Goal: Task Accomplishment & Management: Manage account settings

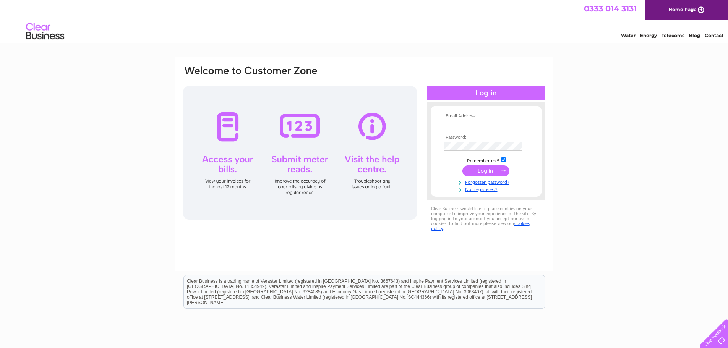
type input "accounts@soundbutchersltd.co.uk"
click at [484, 172] on input "submit" at bounding box center [485, 170] width 47 height 11
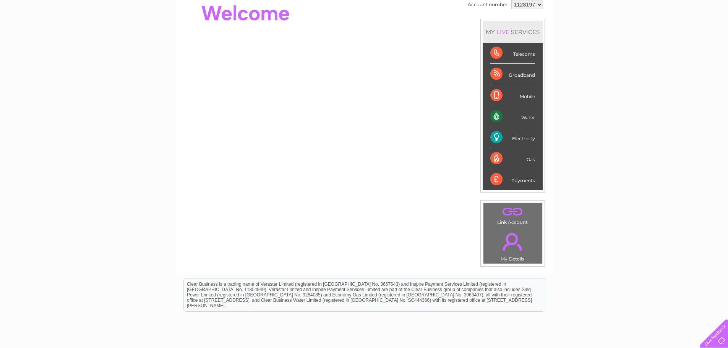
scroll to position [68, 0]
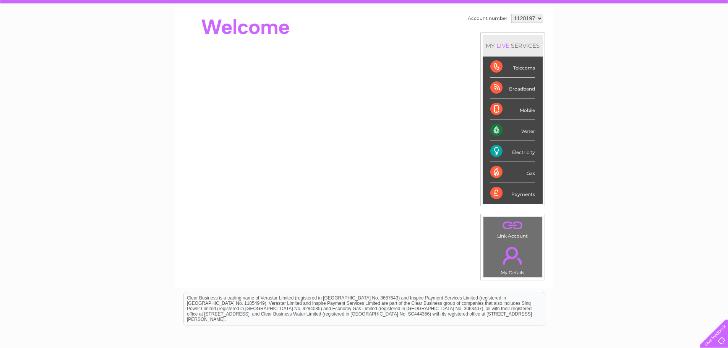
click at [494, 152] on div "Electricity" at bounding box center [512, 151] width 45 height 21
click at [532, 152] on div "Electricity" at bounding box center [512, 151] width 45 height 21
click at [491, 151] on div "Electricity" at bounding box center [512, 151] width 45 height 21
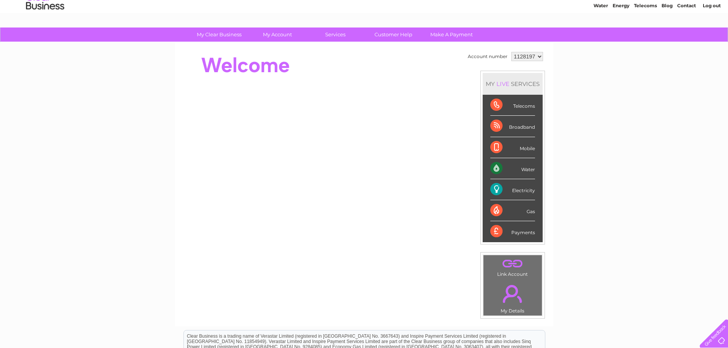
scroll to position [0, 0]
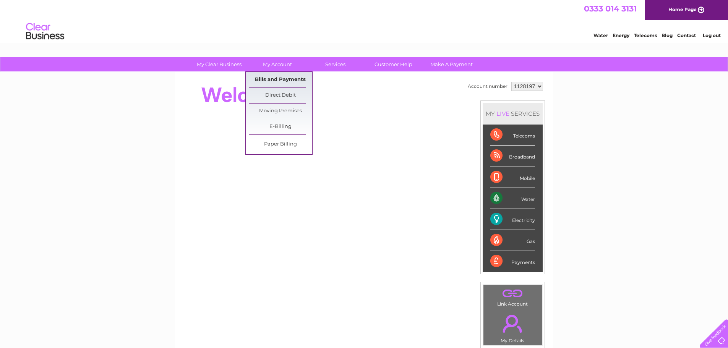
click at [288, 80] on link "Bills and Payments" at bounding box center [280, 79] width 63 height 15
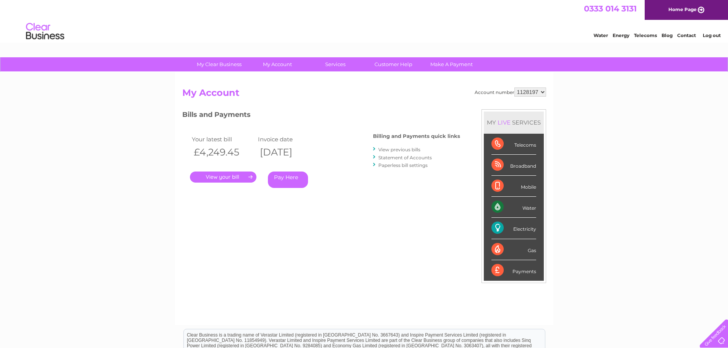
click at [227, 177] on link "." at bounding box center [223, 177] width 66 height 11
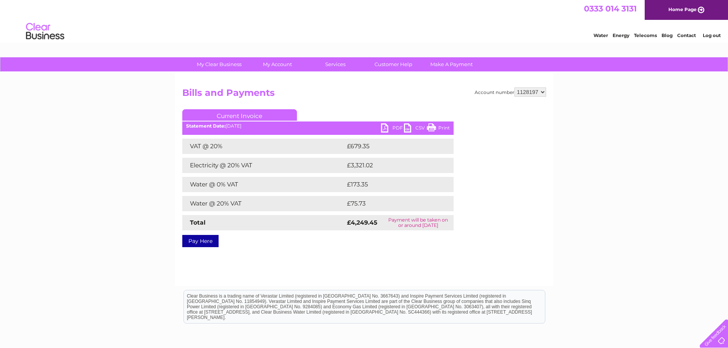
click at [385, 130] on link "PDF" at bounding box center [392, 128] width 23 height 11
